Goal: Task Accomplishment & Management: Use online tool/utility

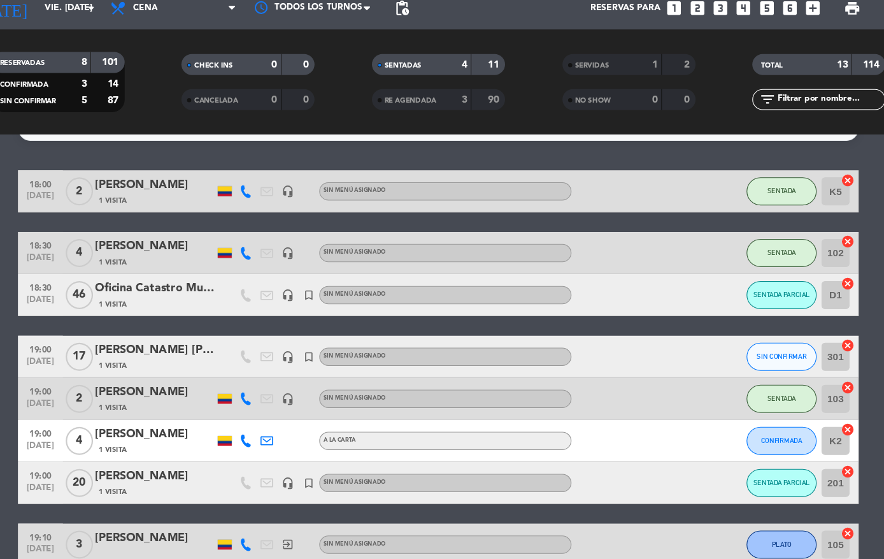
scroll to position [27, 0]
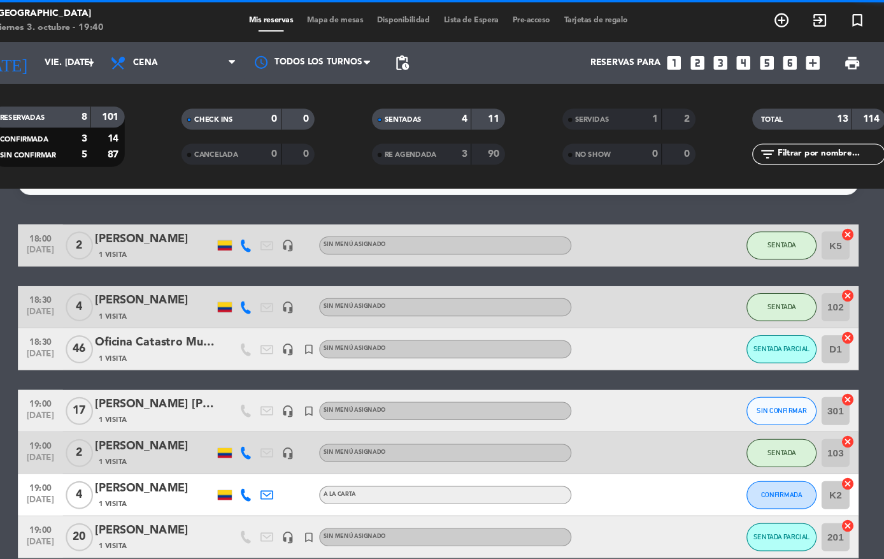
click at [781, 18] on icon "exit_to_app" at bounding box center [788, 18] width 15 height 15
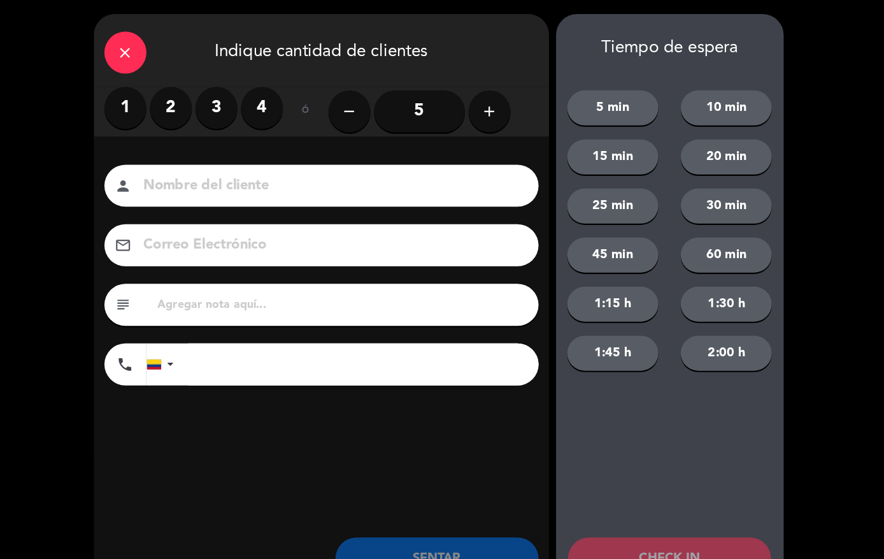
click at [180, 89] on label "2" at bounding box center [199, 98] width 38 height 38
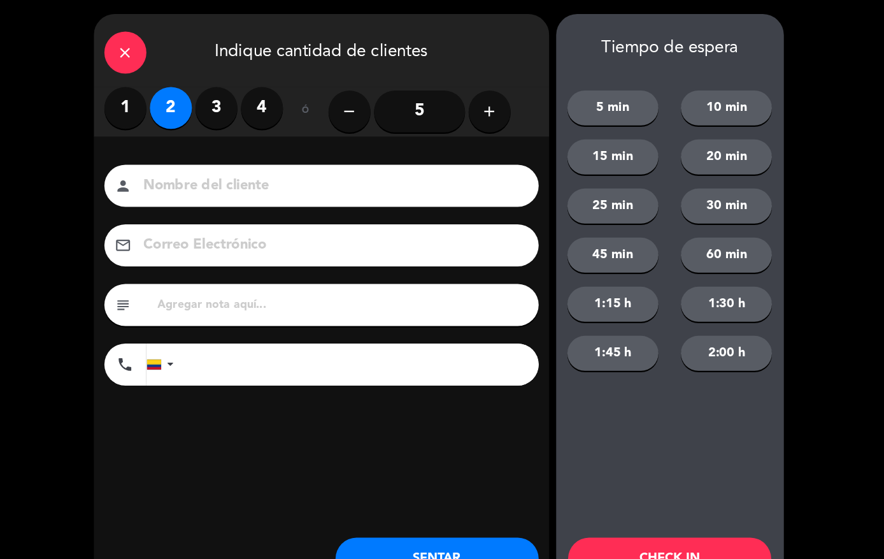
click at [185, 175] on input at bounding box center [345, 169] width 344 height 22
type input "[PERSON_NAME]"
click at [217, 330] on input "tel" at bounding box center [374, 331] width 319 height 38
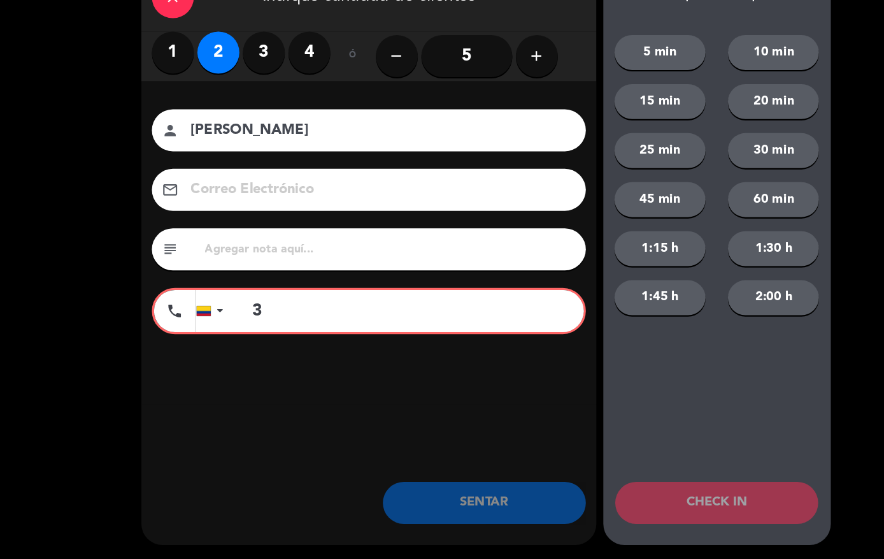
click at [293, 314] on input "3" at bounding box center [374, 333] width 315 height 38
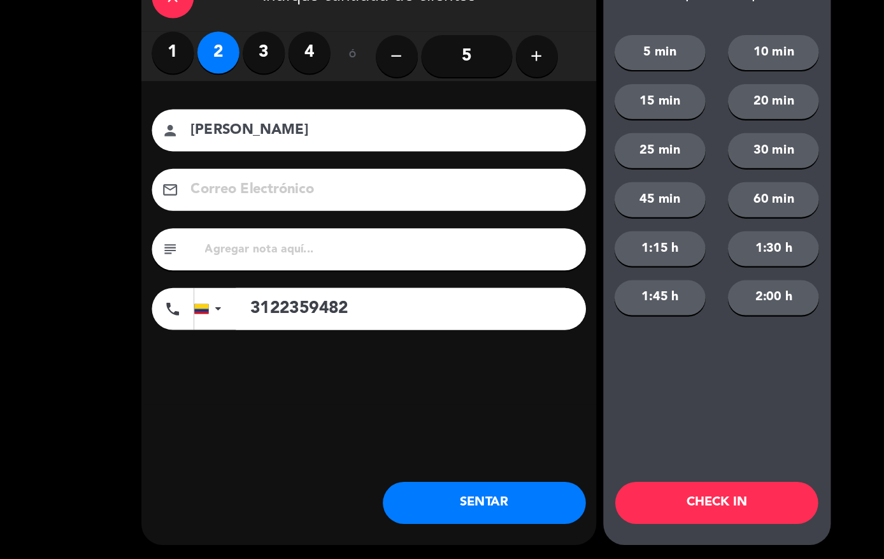
type input "3122359482"
click at [414, 489] on button "SENTAR" at bounding box center [440, 508] width 185 height 38
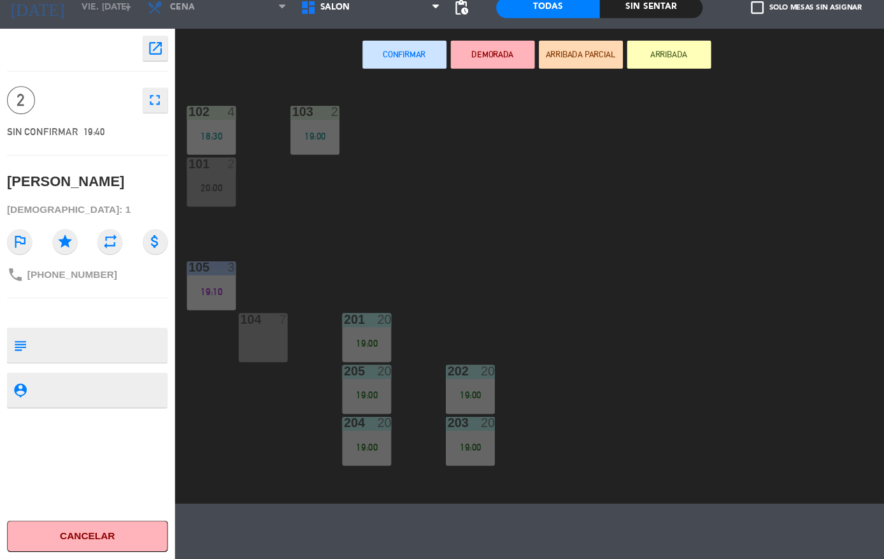
click at [304, 53] on span "Salón" at bounding box center [305, 57] width 27 height 9
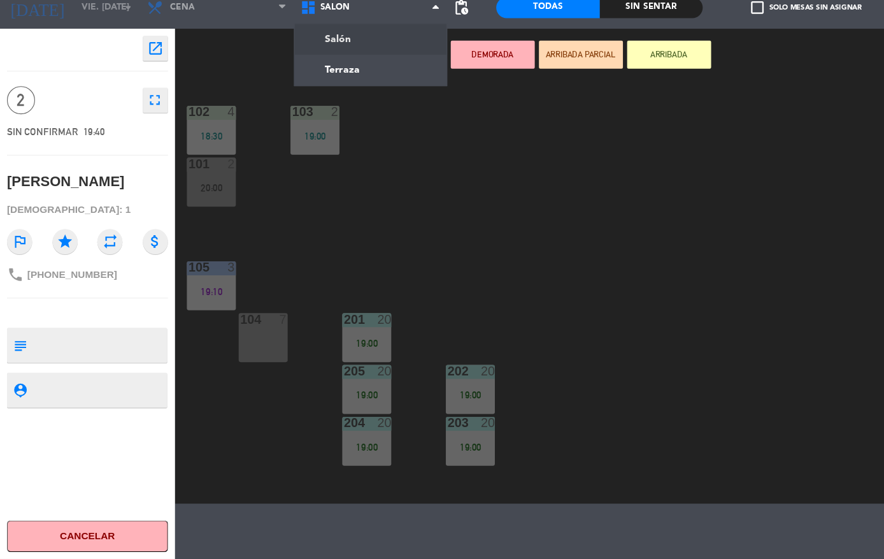
click at [331, 73] on ng-component "menu [GEOGRAPHIC_DATA] viernes 3. octubre - 19:40 Mis reservas Mapa de mesas Di…" at bounding box center [442, 254] width 884 height 508
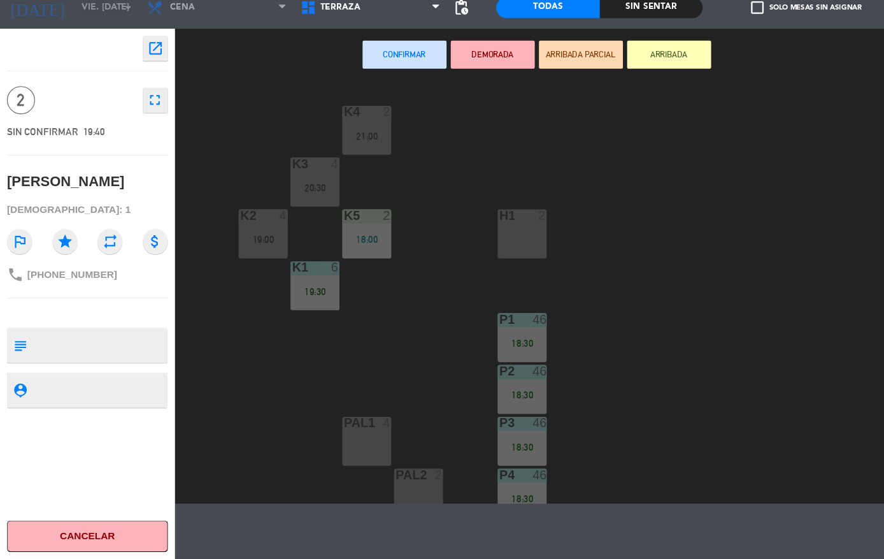
click at [379, 476] on div "PAL2 2" at bounding box center [381, 498] width 45 height 45
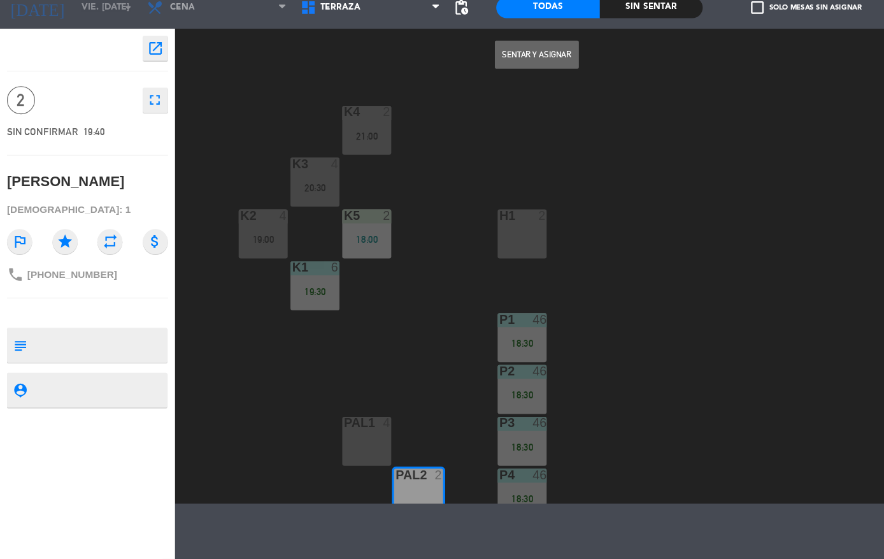
click at [375, 476] on div at bounding box center [381, 481] width 21 height 11
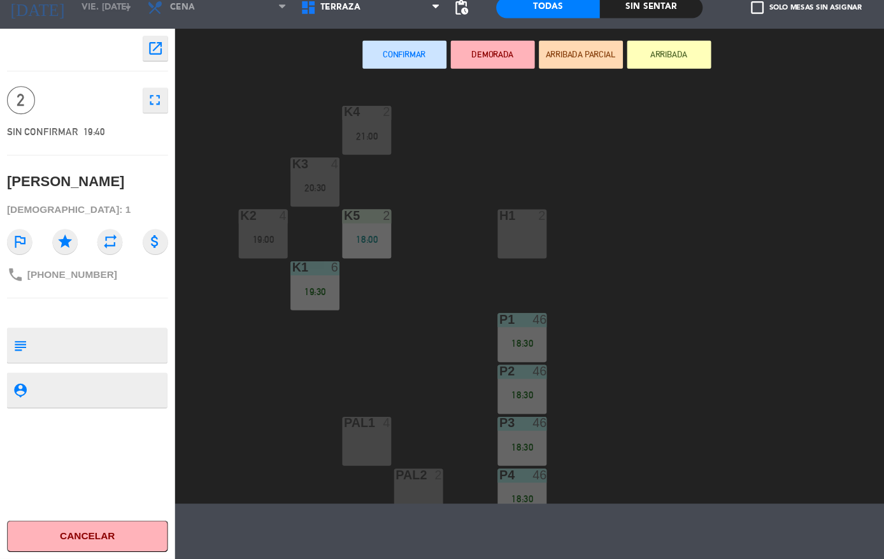
click at [385, 476] on div "PAL2 2" at bounding box center [381, 498] width 45 height 45
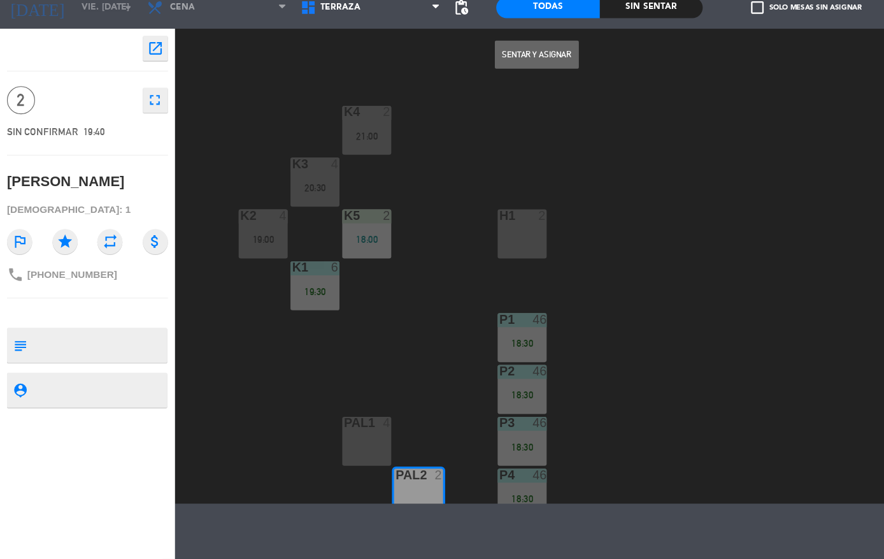
click at [509, 87] on button "Sentar y Asignar" at bounding box center [488, 99] width 76 height 25
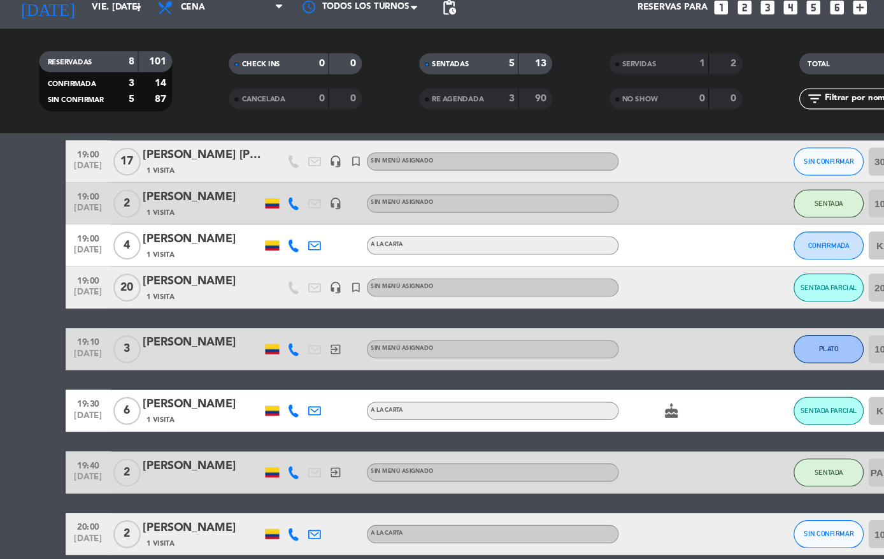
scroll to position [208, 0]
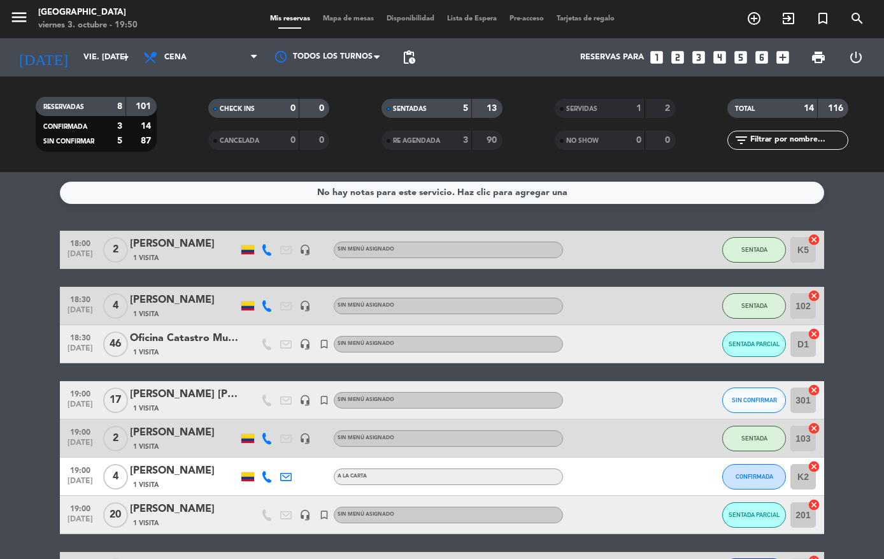
click at [751, 340] on span "SENTADA PARCIAL" at bounding box center [755, 343] width 52 height 7
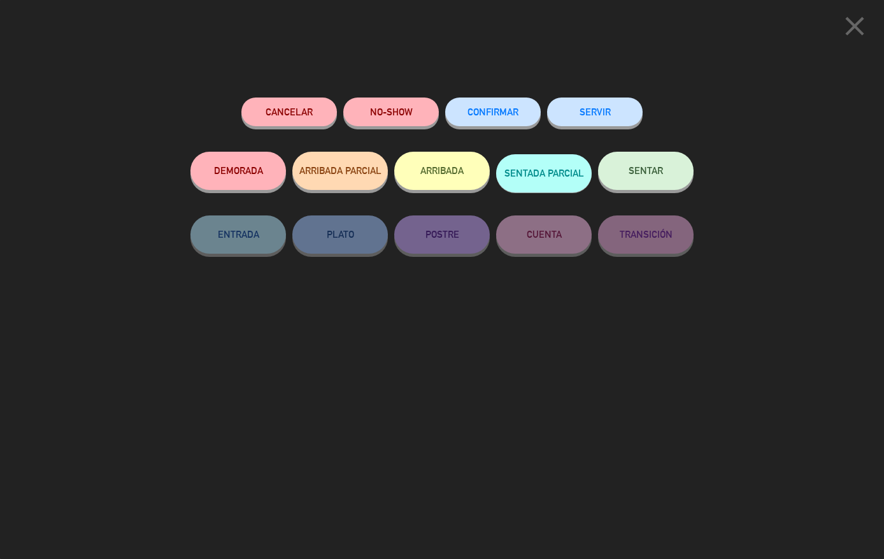
click at [646, 164] on button "SENTAR" at bounding box center [646, 171] width 96 height 38
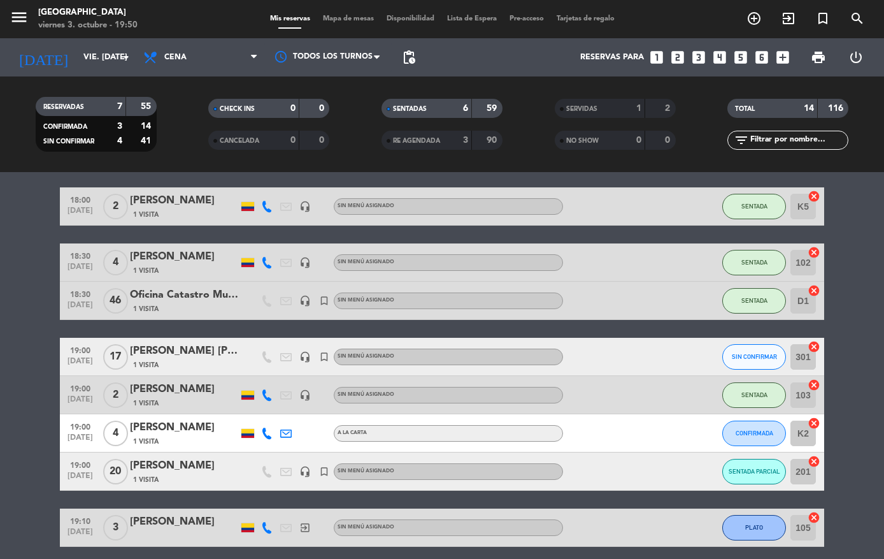
scroll to position [44, 0]
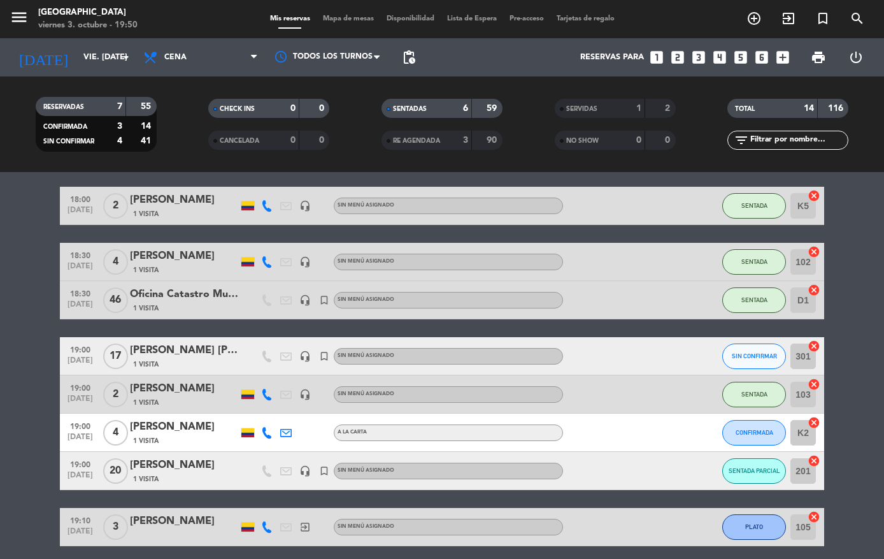
click at [756, 347] on button "SIN CONFIRMAR" at bounding box center [754, 355] width 64 height 25
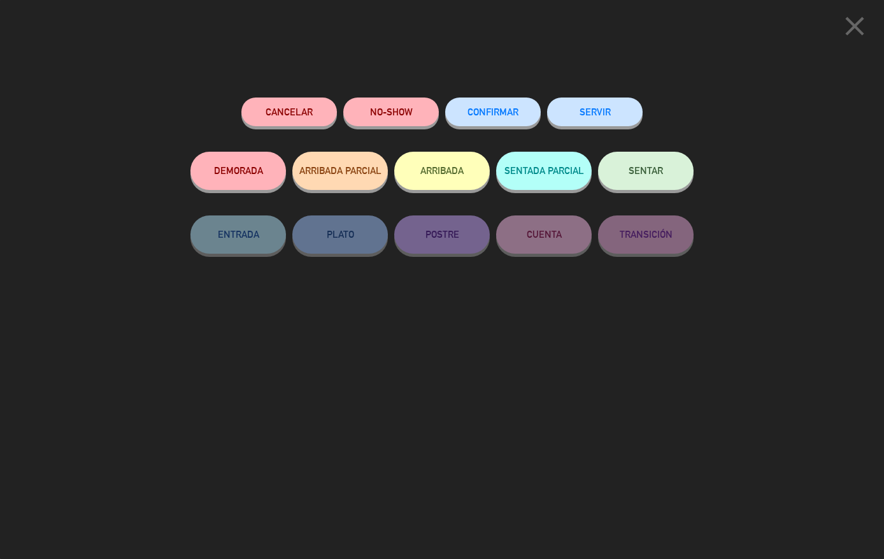
click at [547, 168] on button "SENTADA PARCIAL" at bounding box center [544, 171] width 96 height 38
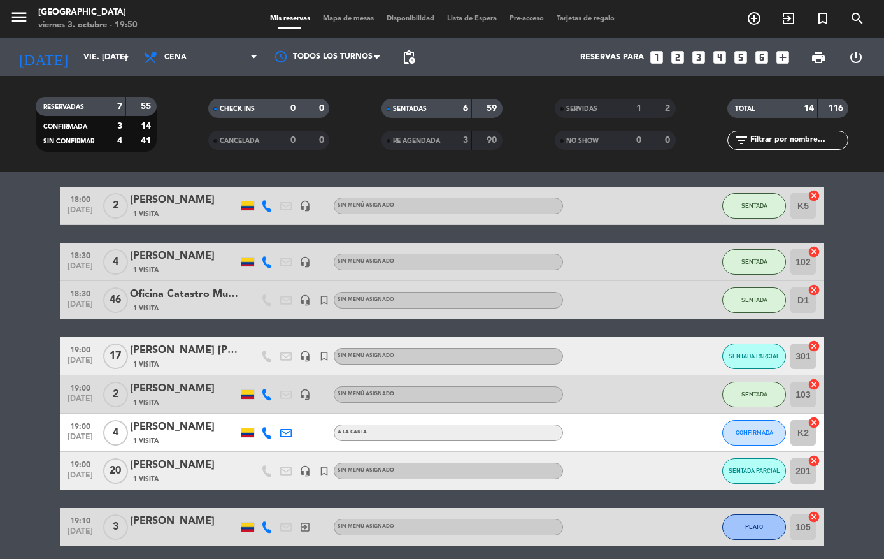
click at [734, 387] on button "SENTADA" at bounding box center [754, 394] width 64 height 25
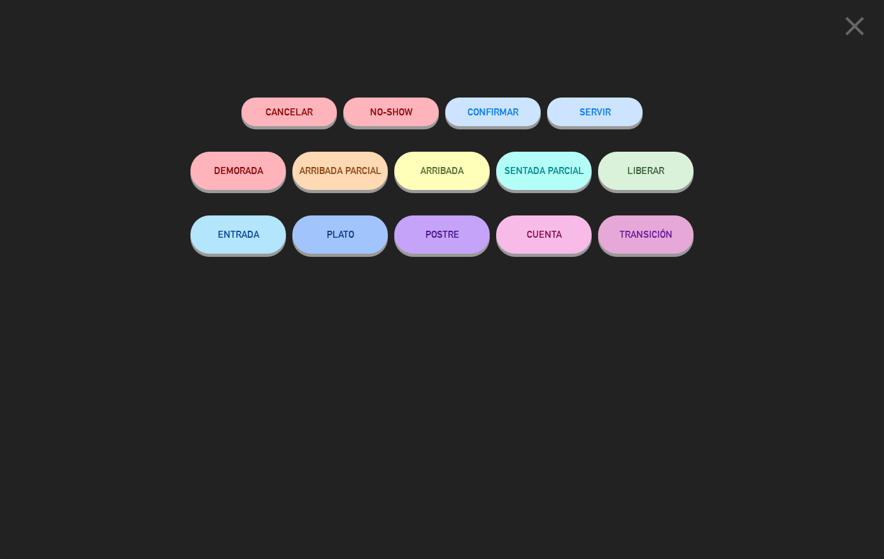
click at [353, 234] on button "PLATO" at bounding box center [340, 234] width 96 height 38
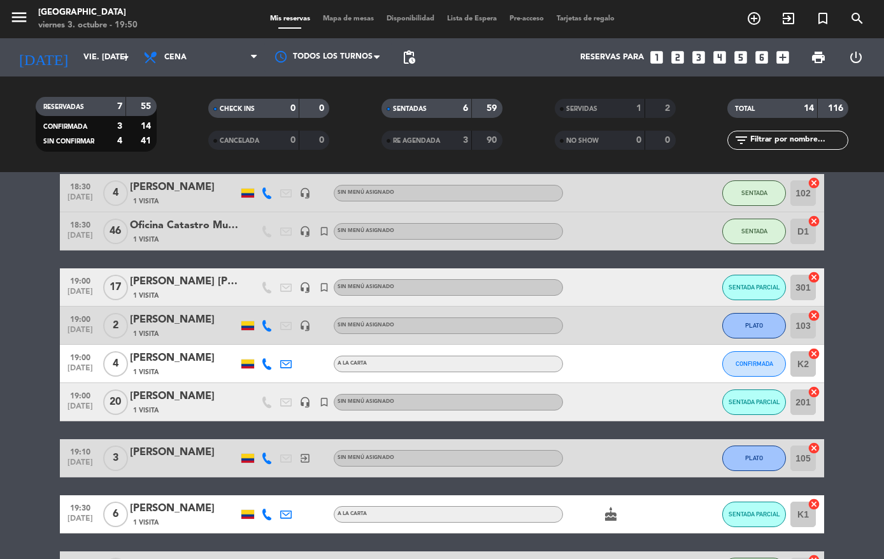
scroll to position [114, 0]
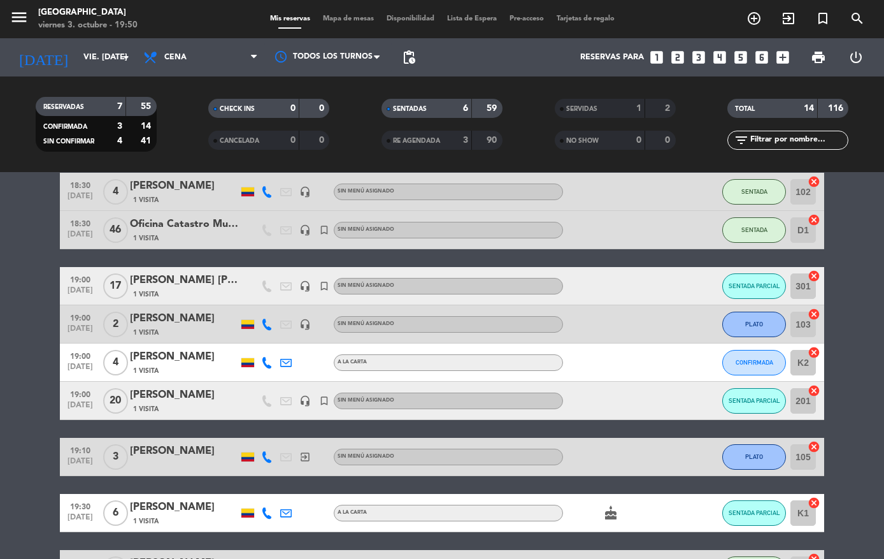
click at [748, 354] on button "CONFIRMADA" at bounding box center [754, 362] width 64 height 25
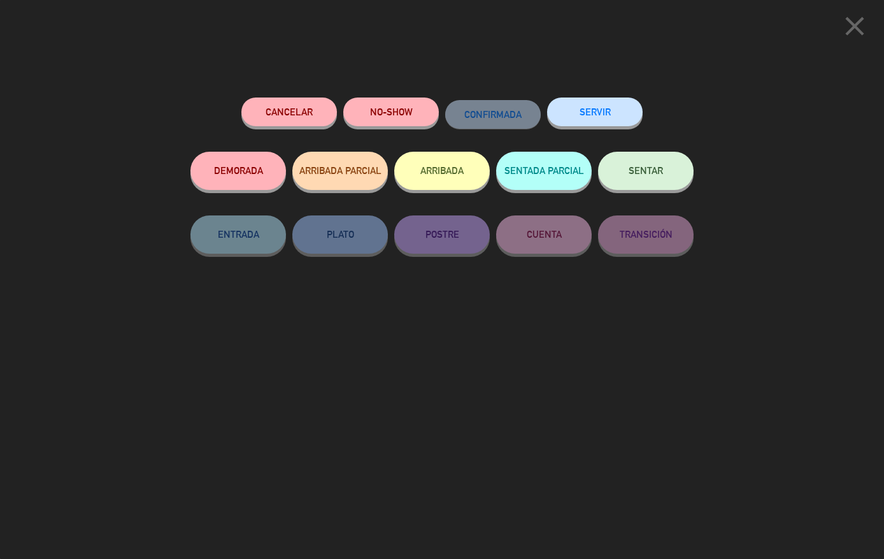
click at [634, 164] on button "SENTAR" at bounding box center [646, 171] width 96 height 38
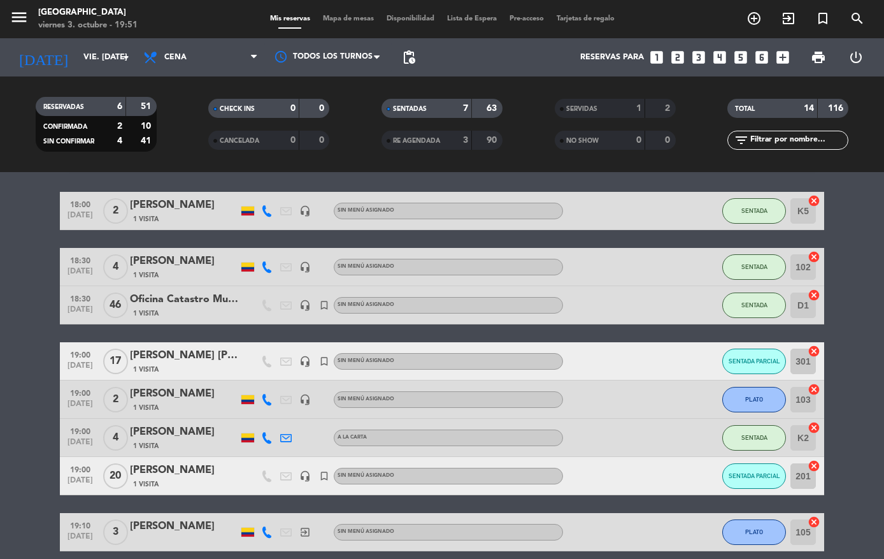
scroll to position [38, 0]
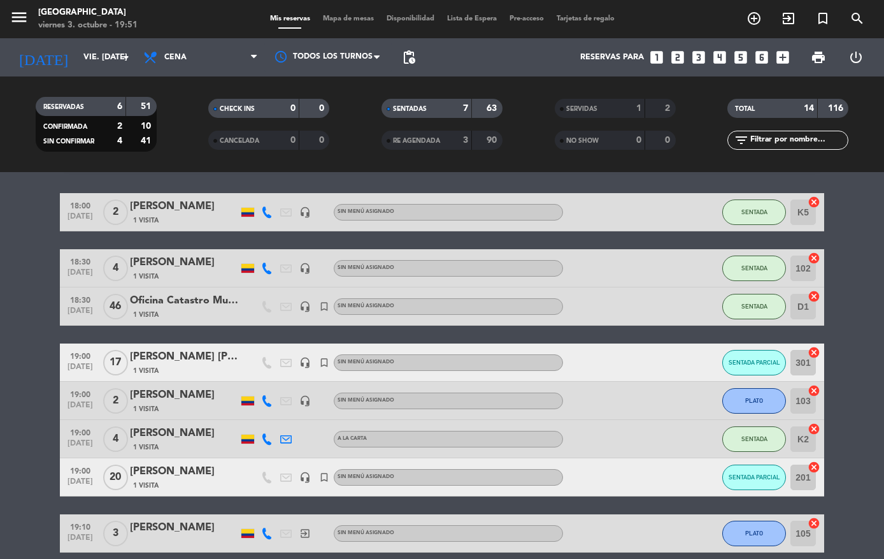
click at [750, 267] on span "SENTADA" at bounding box center [754, 267] width 26 height 7
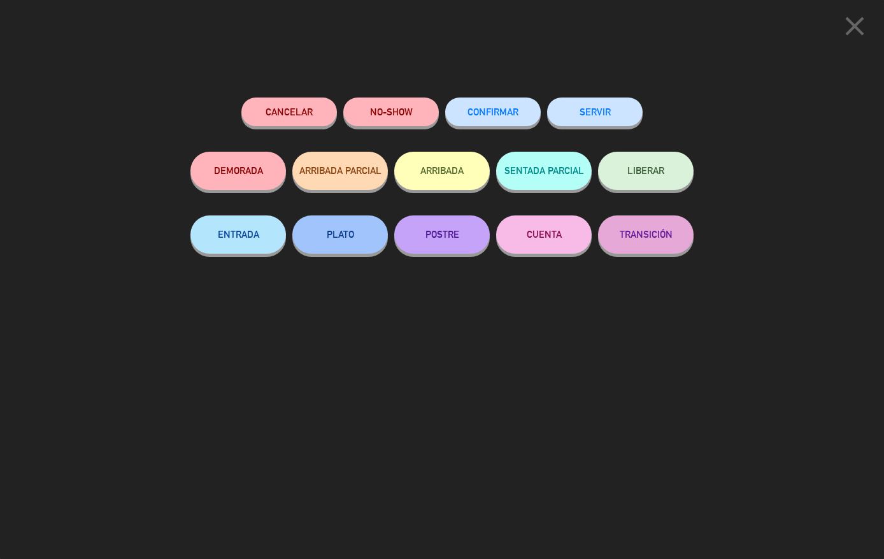
click at [338, 230] on button "PLATO" at bounding box center [340, 234] width 96 height 38
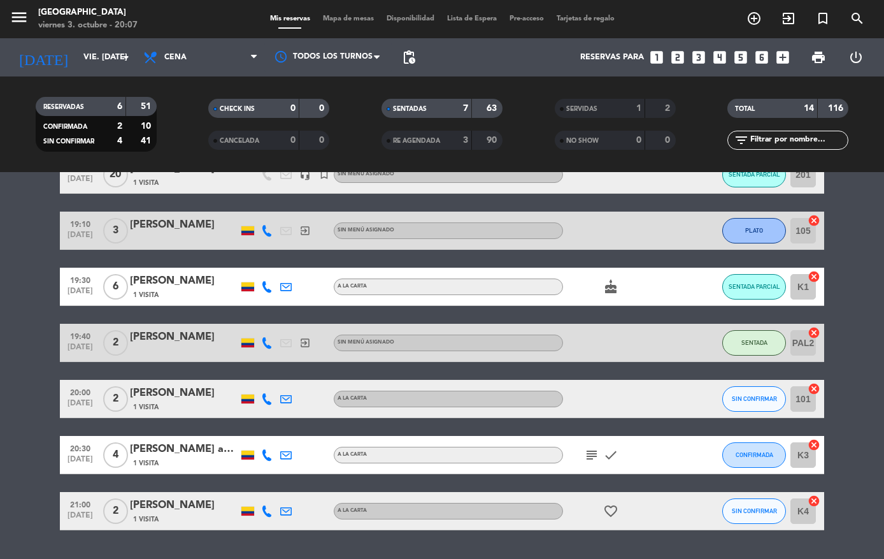
scroll to position [347, 0]
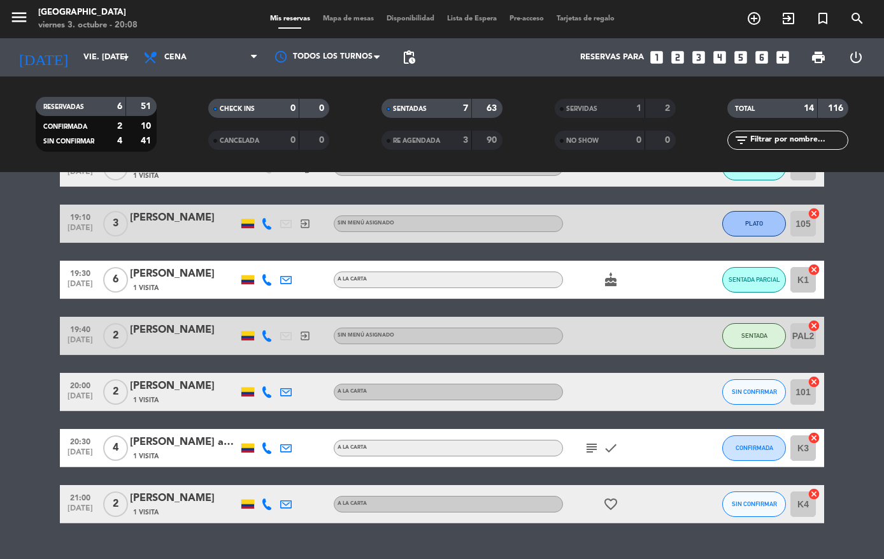
click at [751, 384] on button "SIN CONFIRMAR" at bounding box center [754, 391] width 64 height 25
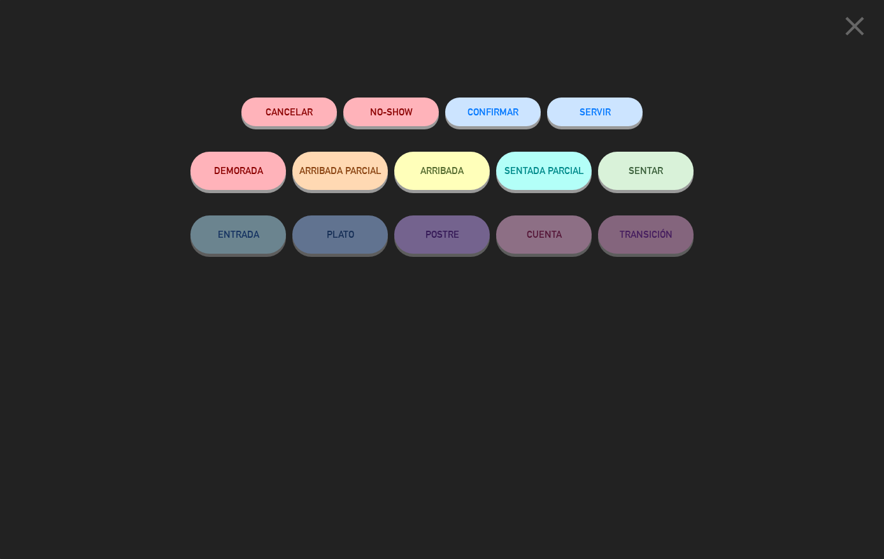
click at [651, 168] on span "SENTAR" at bounding box center [646, 170] width 34 height 11
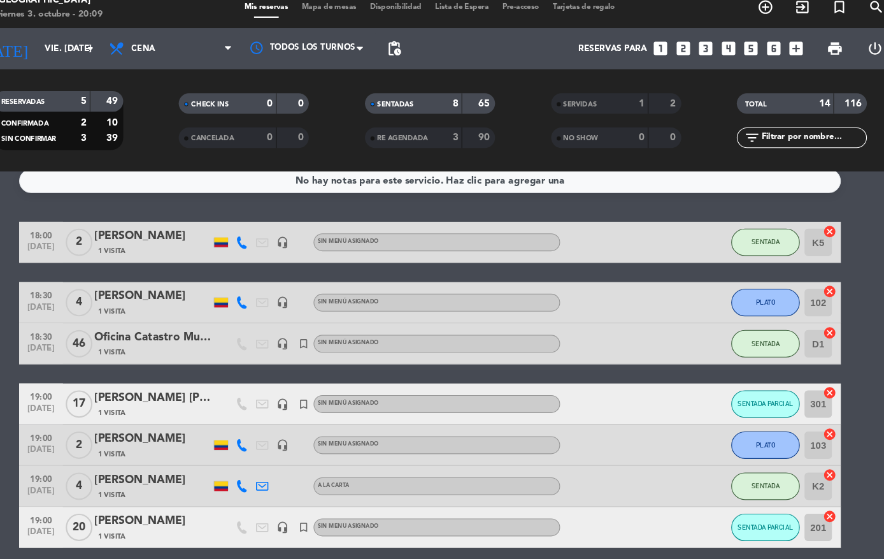
scroll to position [15, 0]
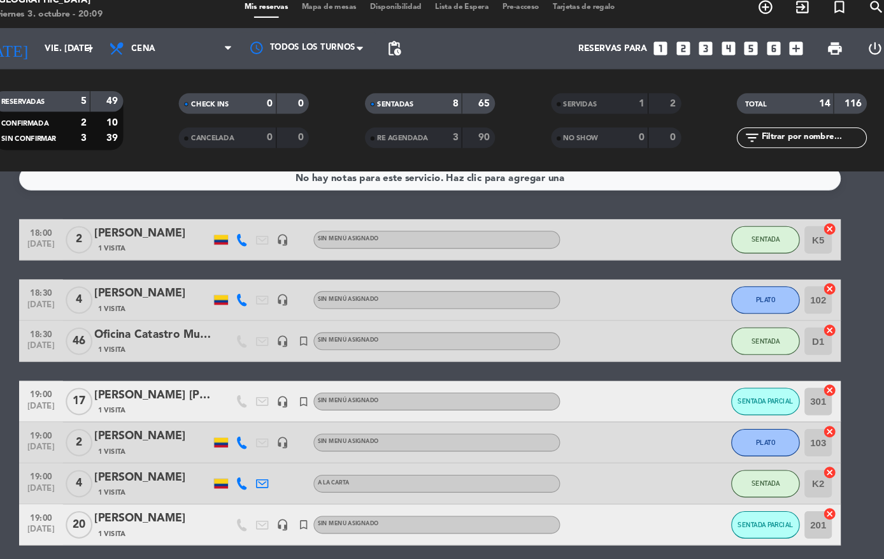
click at [741, 231] on span "SENTADA" at bounding box center [754, 234] width 26 height 7
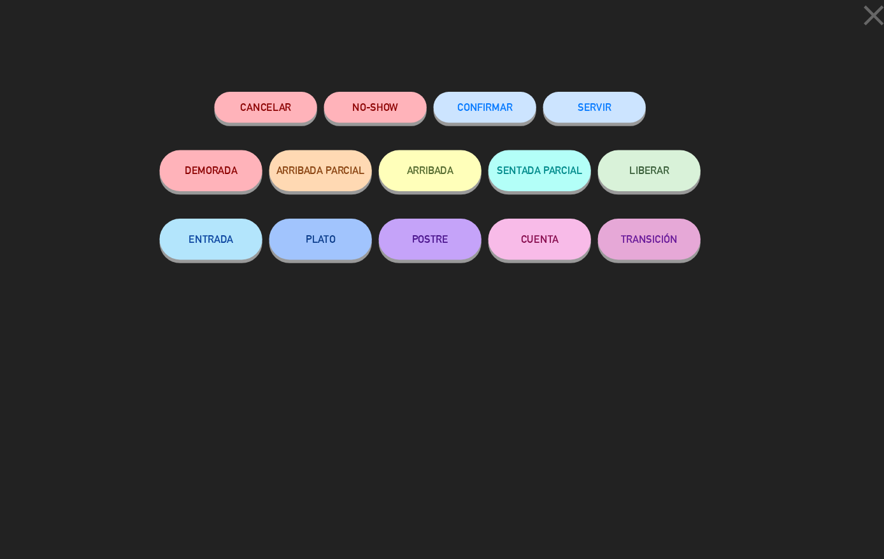
click at [552, 99] on button "SERVIR" at bounding box center [595, 111] width 96 height 29
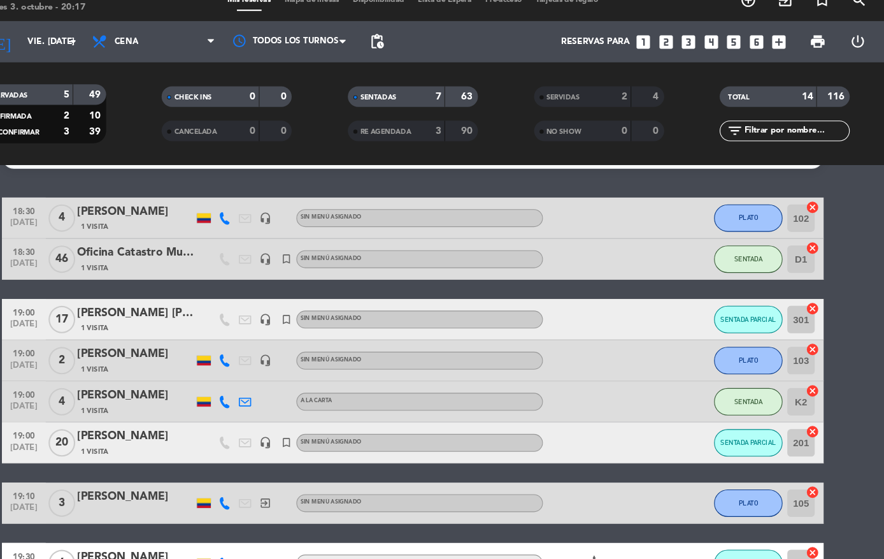
scroll to position [27, 0]
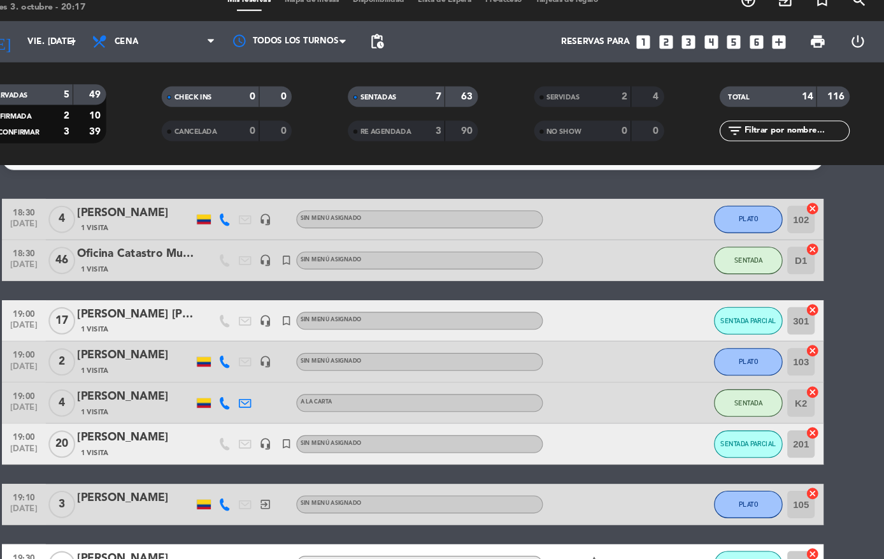
click at [729, 313] on span "SENTADA PARCIAL" at bounding box center [755, 316] width 52 height 7
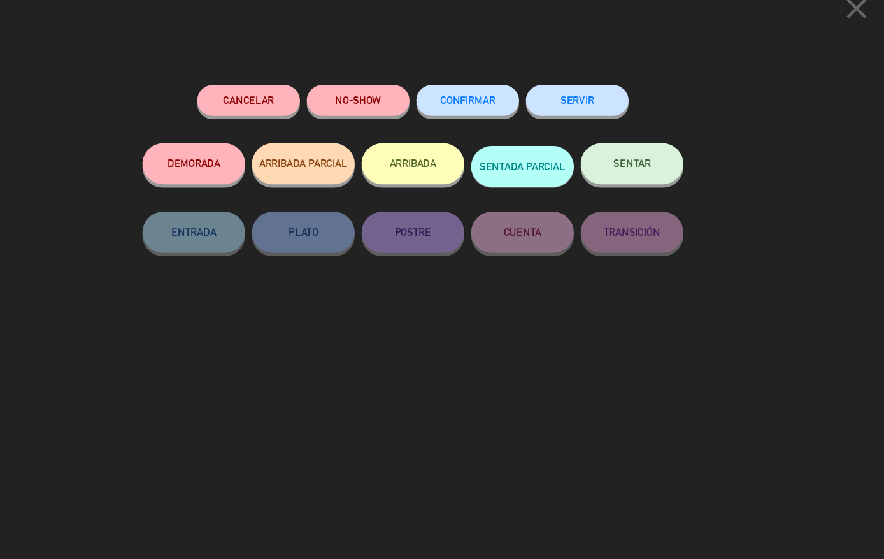
click at [629, 165] on span "SENTAR" at bounding box center [646, 170] width 34 height 11
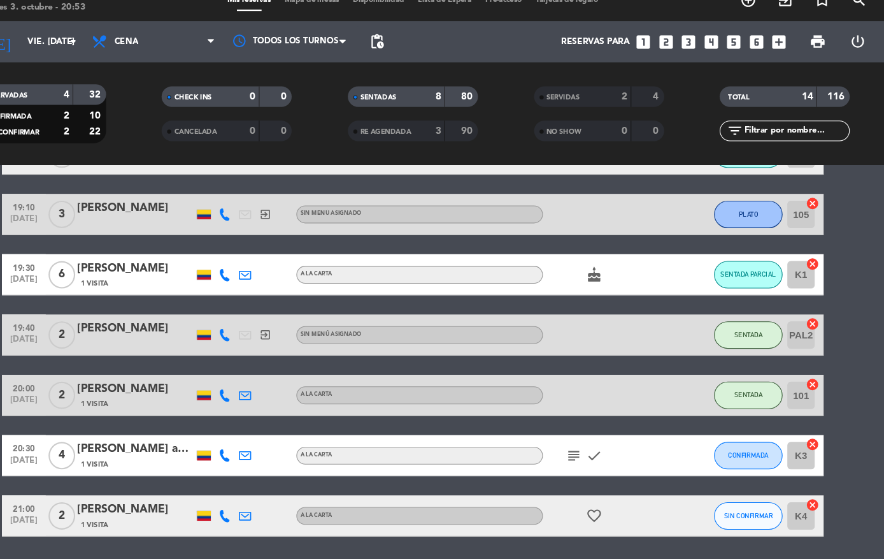
scroll to position [296, 0]
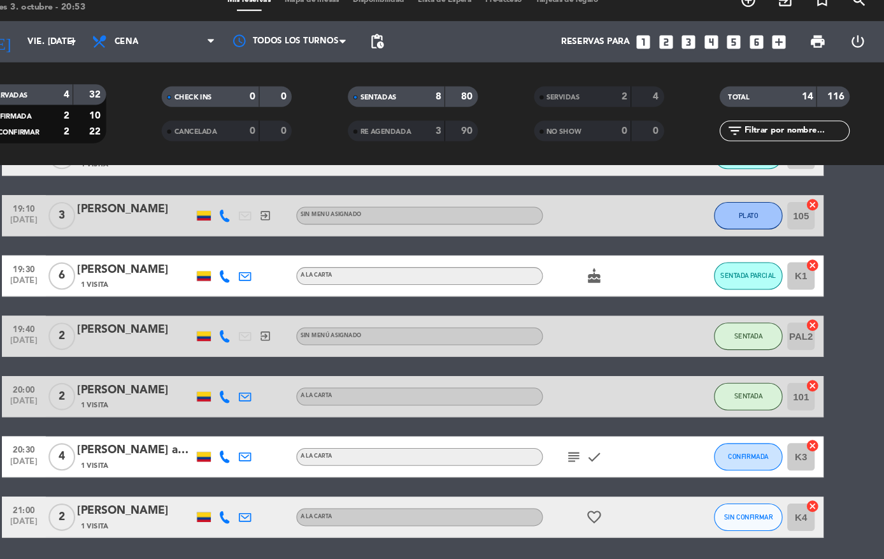
click at [722, 432] on button "CONFIRMADA" at bounding box center [754, 443] width 64 height 25
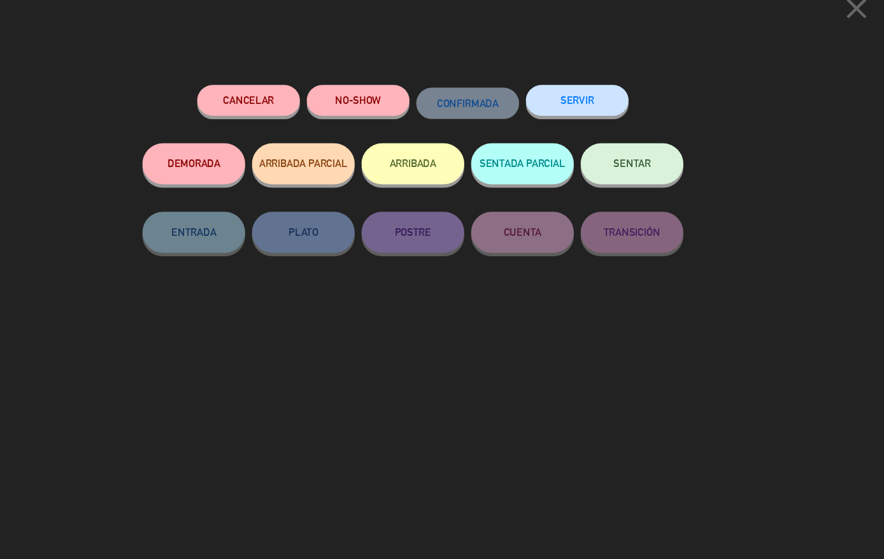
click at [629, 165] on span "SENTAR" at bounding box center [646, 170] width 34 height 11
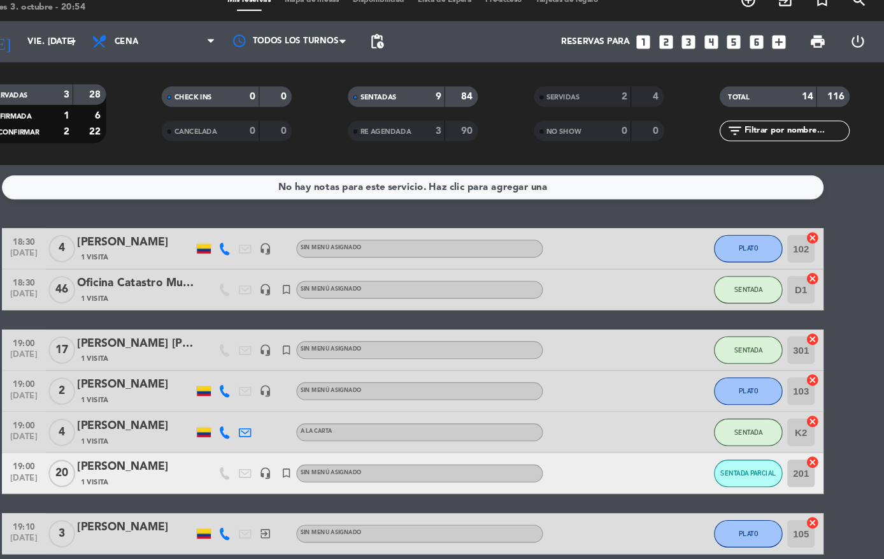
scroll to position [0, 0]
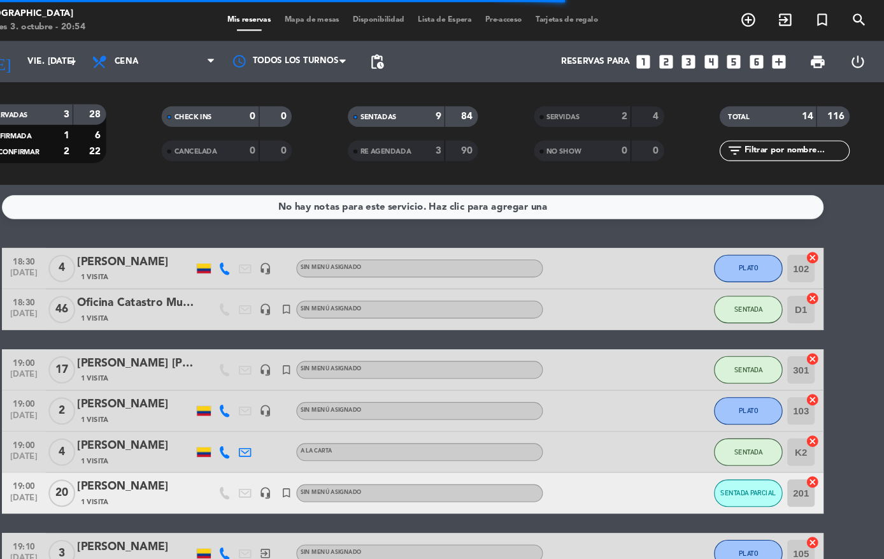
click at [781, 14] on icon "exit_to_app" at bounding box center [788, 18] width 15 height 15
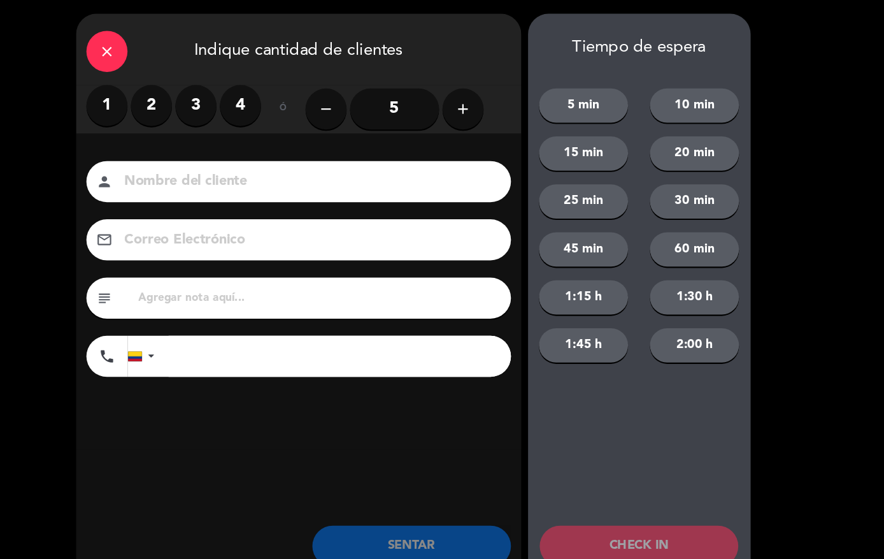
click at [180, 96] on label "2" at bounding box center [199, 98] width 38 height 38
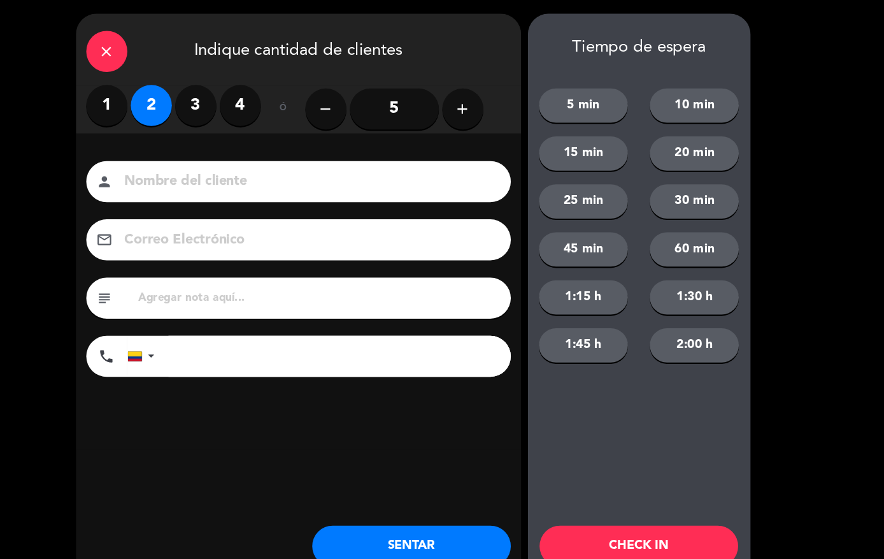
click at [268, 145] on div "Nombre del cliente person Correo Electrónico email subject phone [GEOGRAPHIC_DA…" at bounding box center [336, 271] width 414 height 294
click at [325, 158] on input at bounding box center [345, 169] width 344 height 22
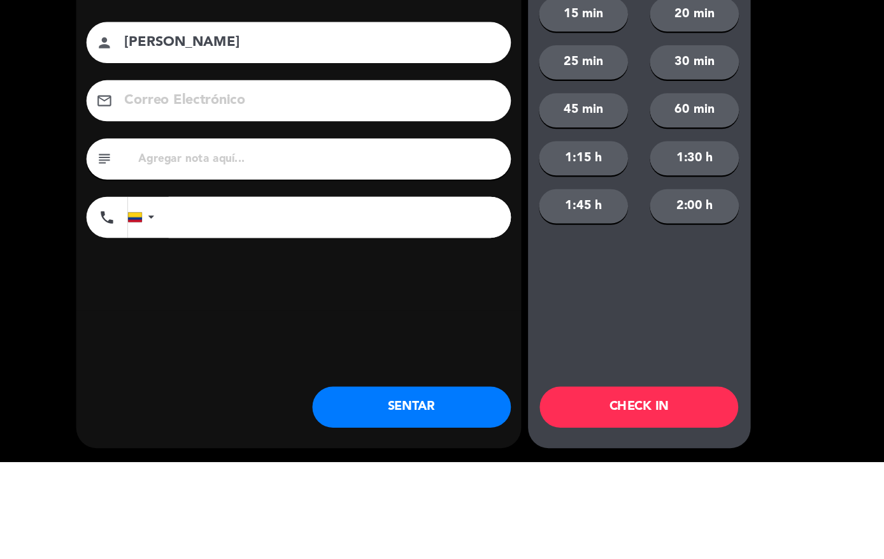
type input "[PERSON_NAME]"
click at [274, 312] on input "tel" at bounding box center [374, 331] width 319 height 38
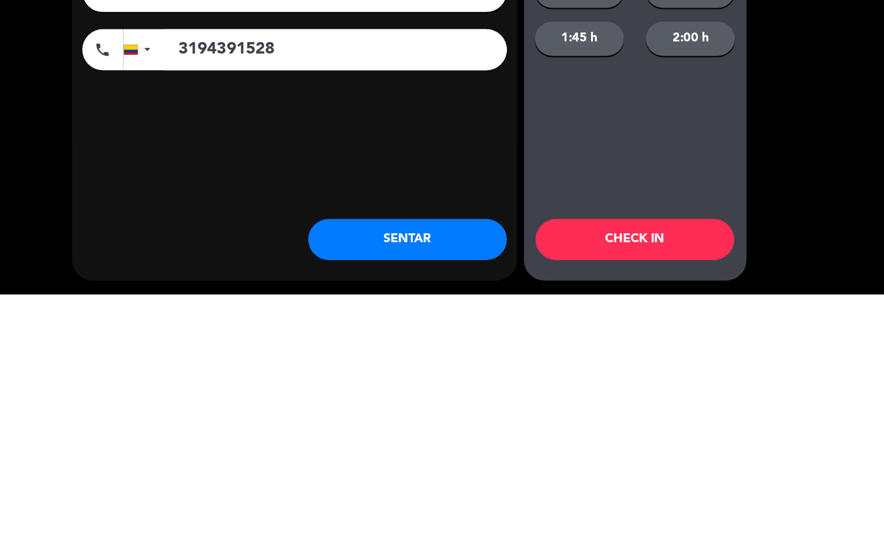
type input "3194391528"
click at [359, 489] on button "SENTAR" at bounding box center [440, 508] width 185 height 38
